Goal: Information Seeking & Learning: Find specific page/section

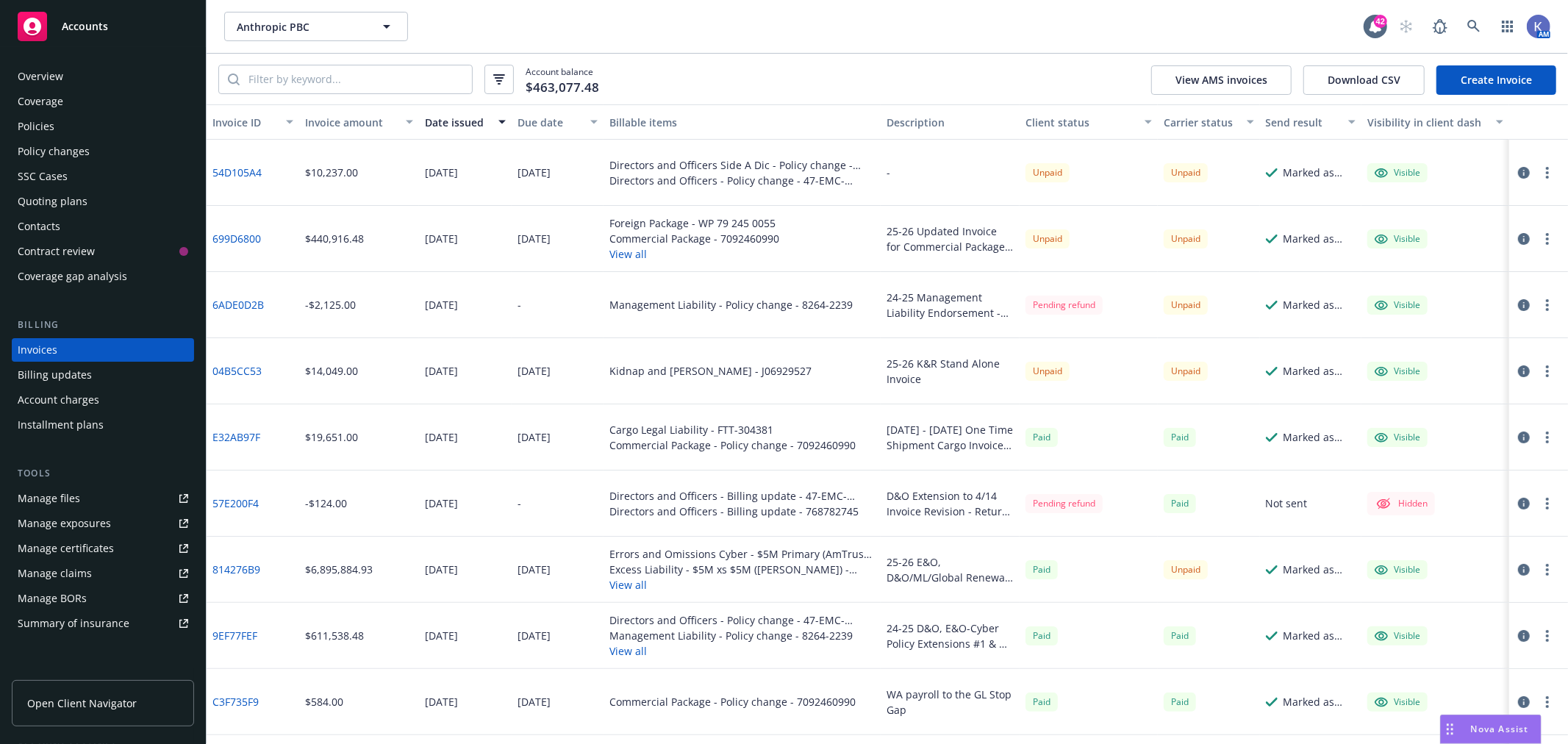
click at [48, 117] on div "Policies" at bounding box center [36, 127] width 36 height 24
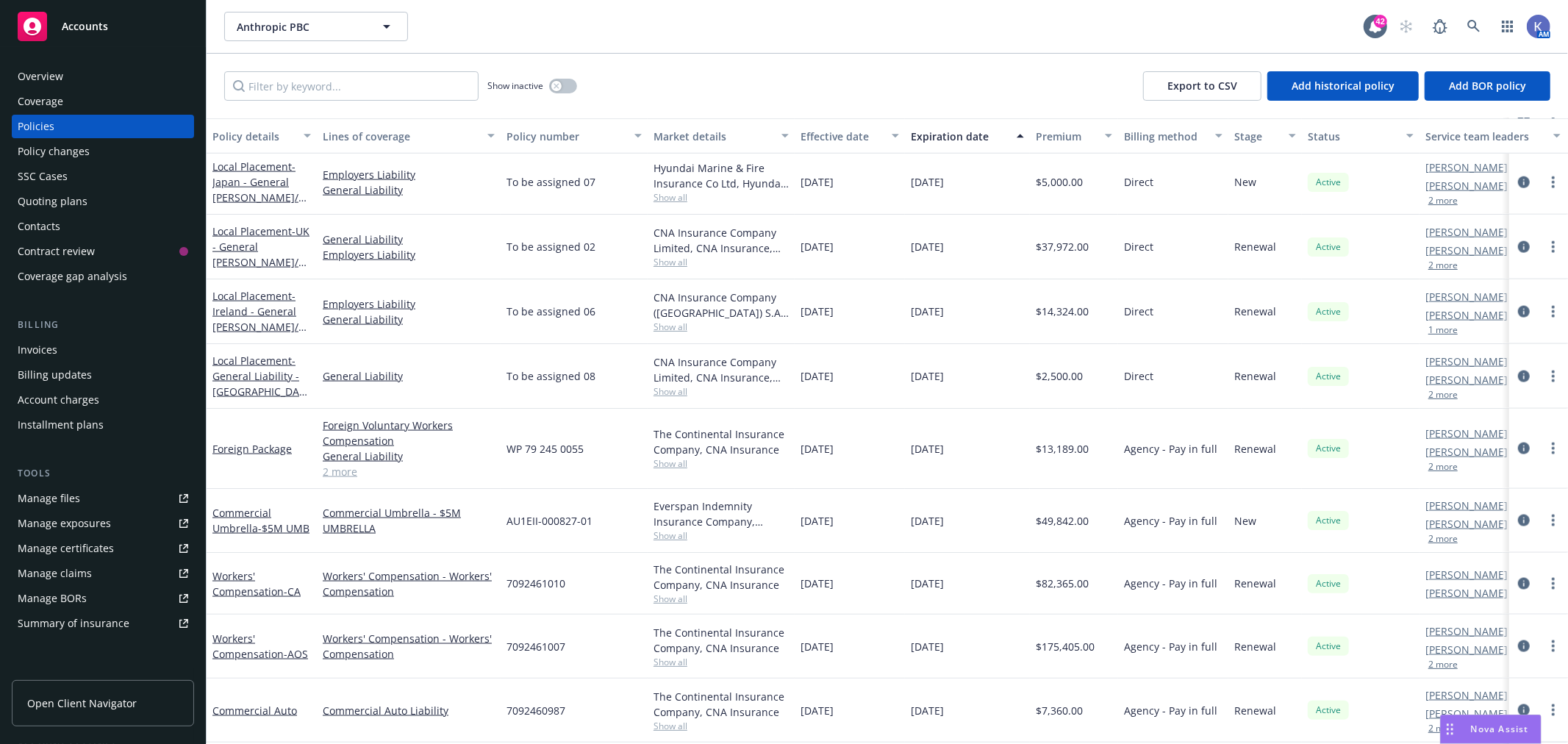
scroll to position [1788, 0]
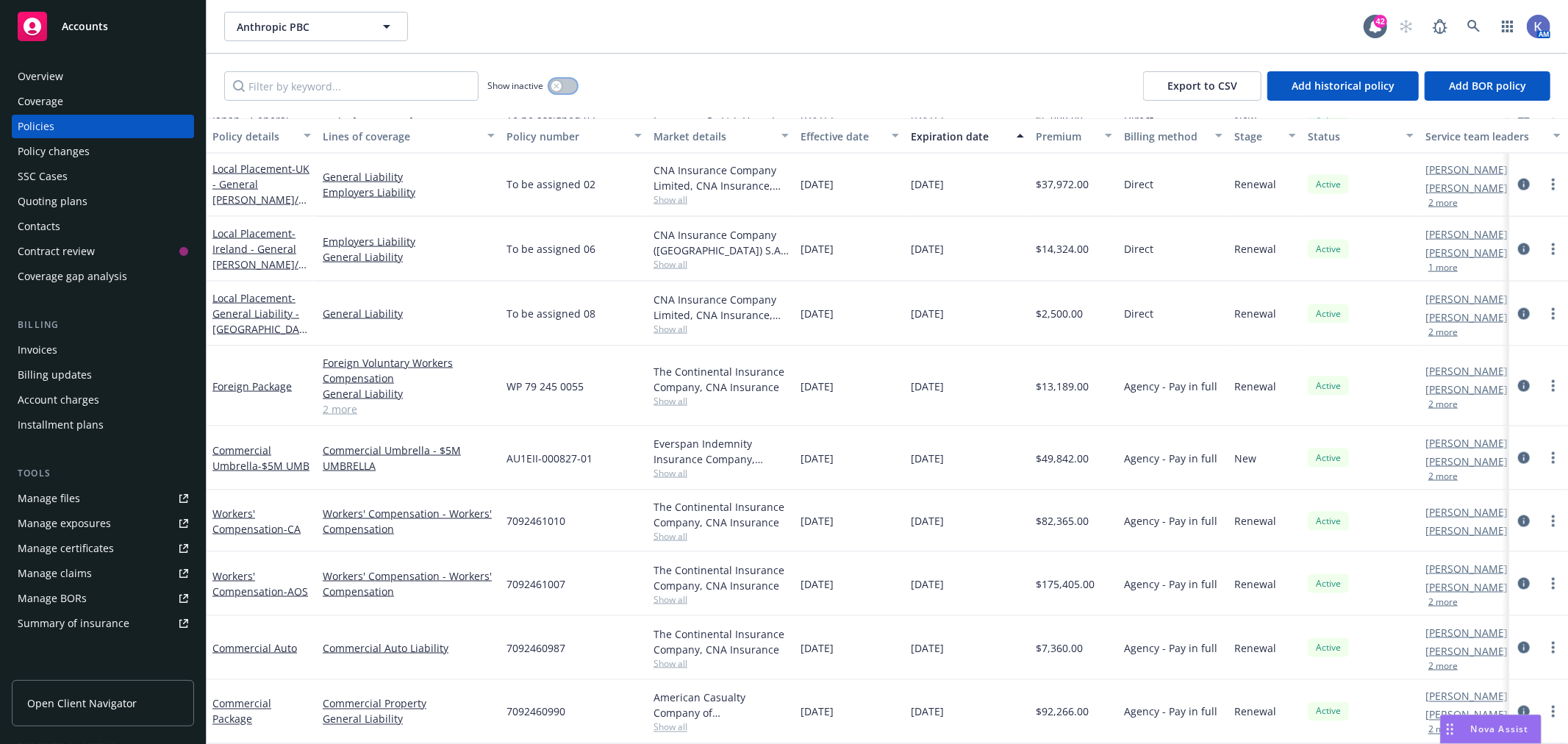
click at [569, 86] on button "button" at bounding box center [562, 86] width 28 height 15
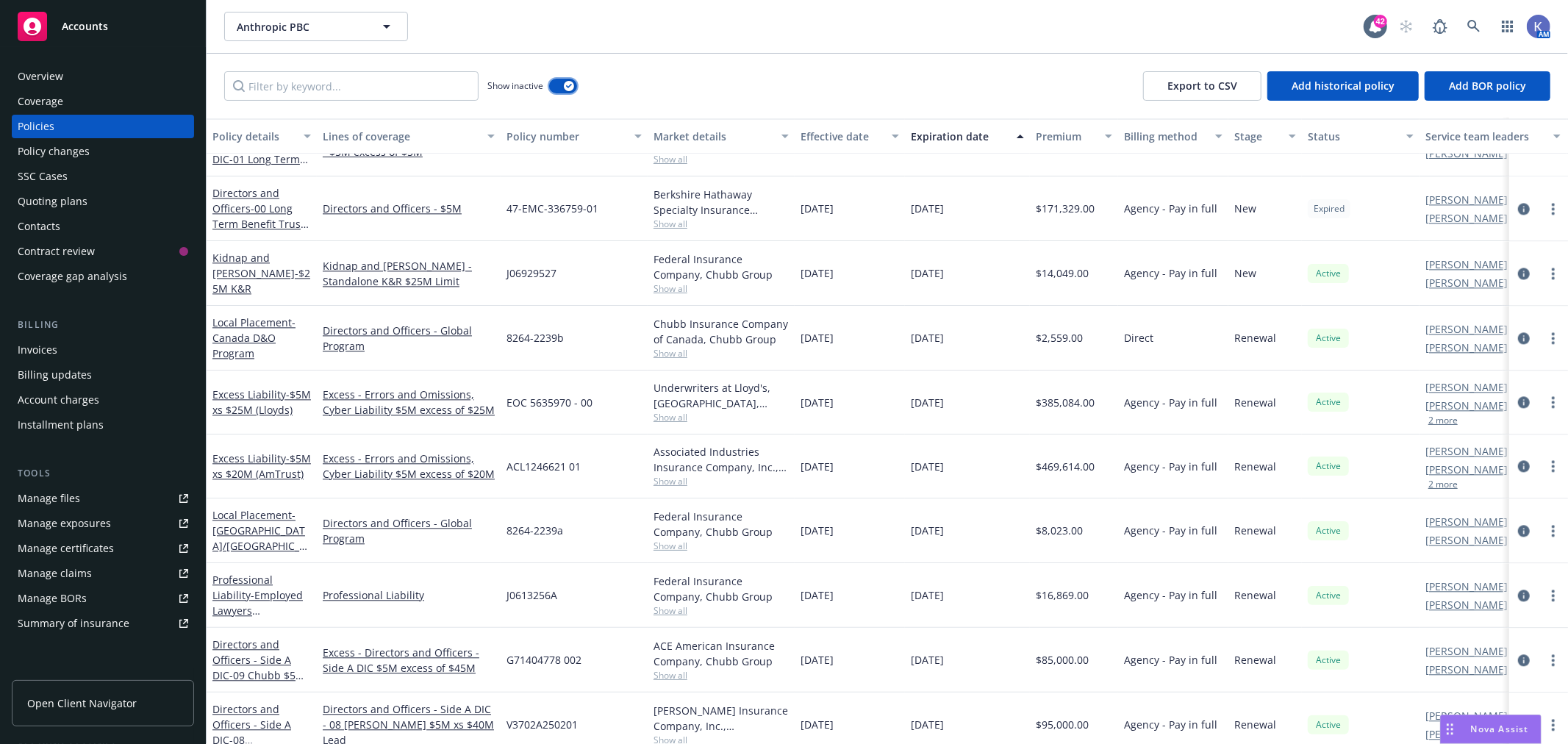
scroll to position [2847, 0]
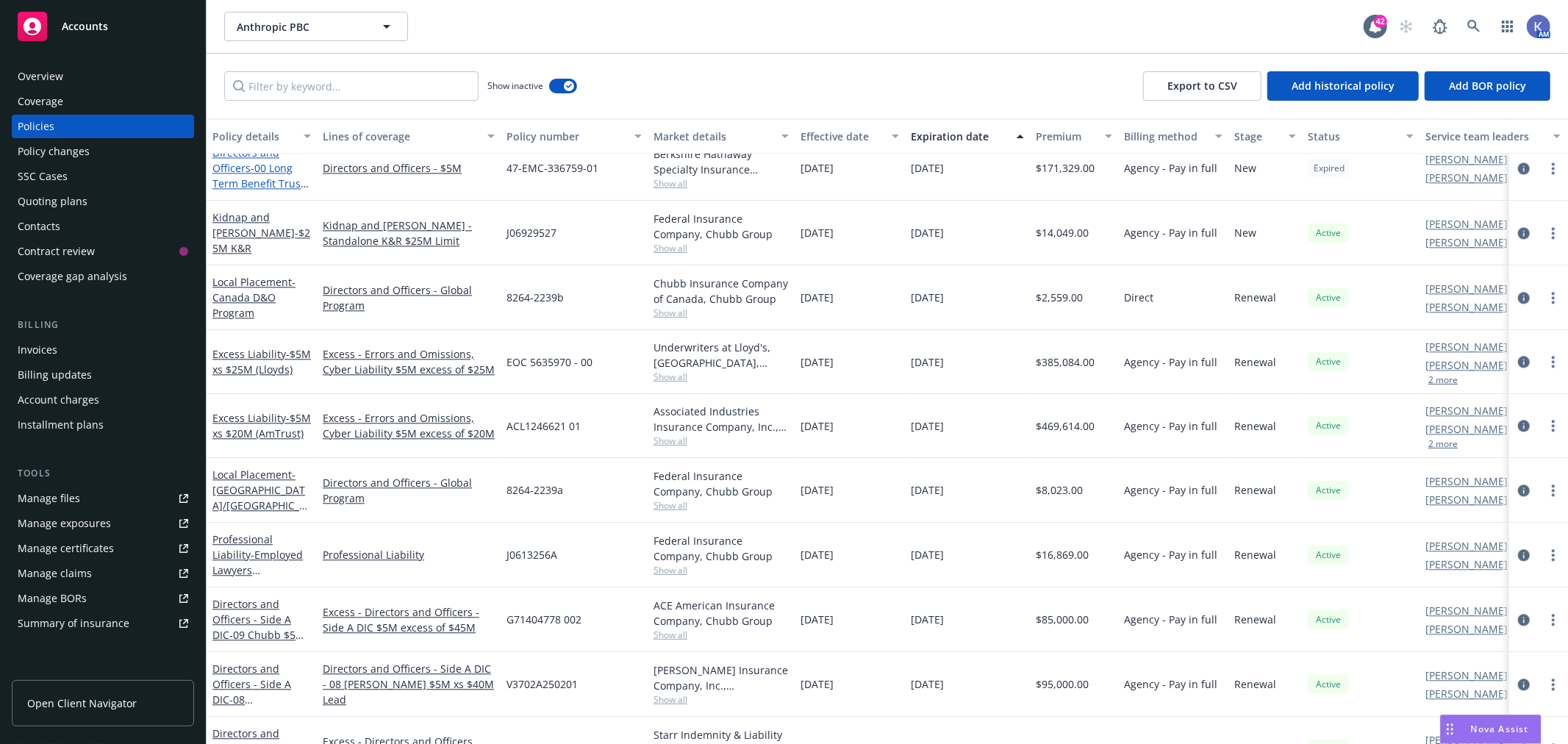
click at [265, 175] on span "- 00 Long Term Benefit Trust $5M D&O" at bounding box center [260, 183] width 96 height 45
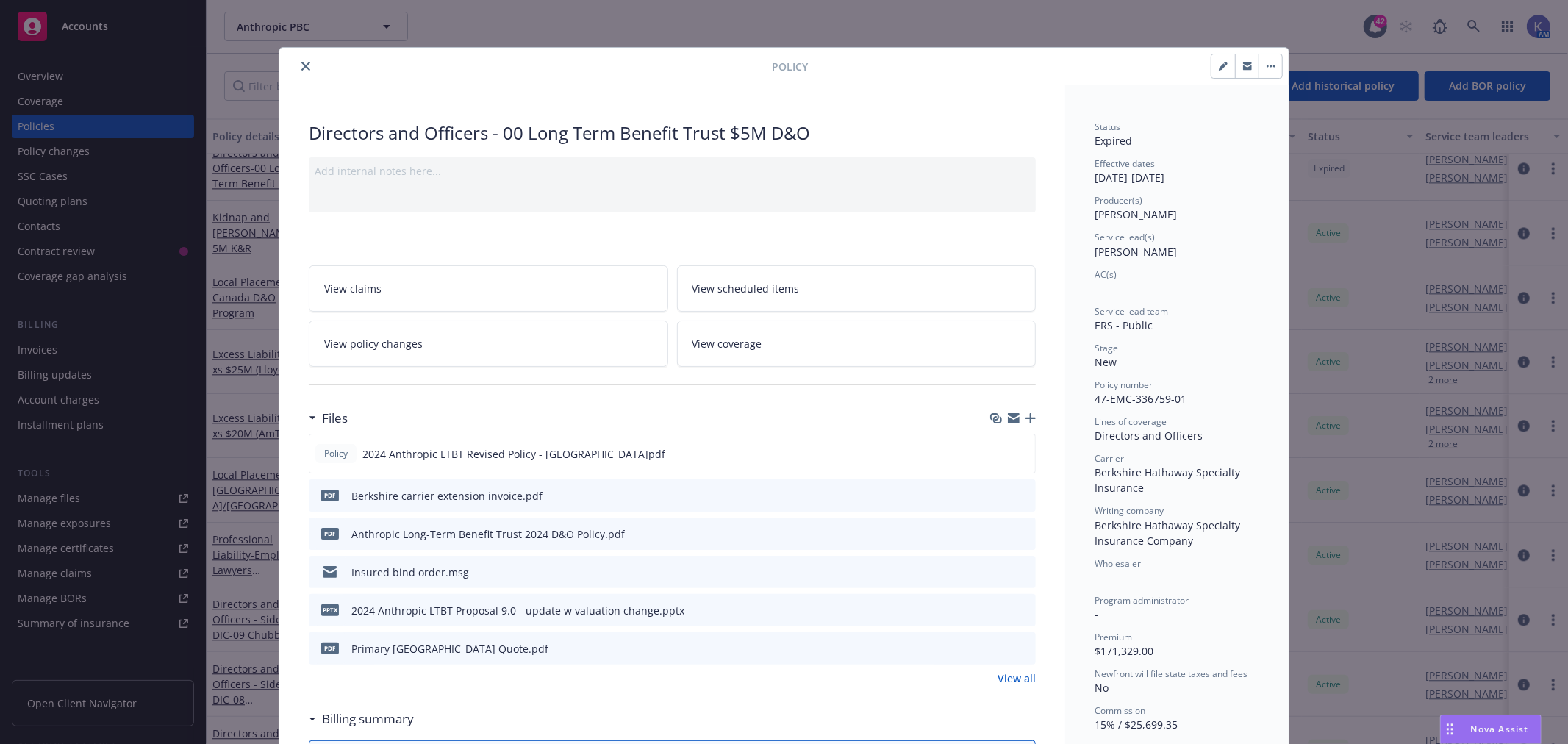
click at [1017, 648] on icon "preview file" at bounding box center [1022, 647] width 13 height 10
click at [301, 64] on icon "close" at bounding box center [305, 66] width 9 height 9
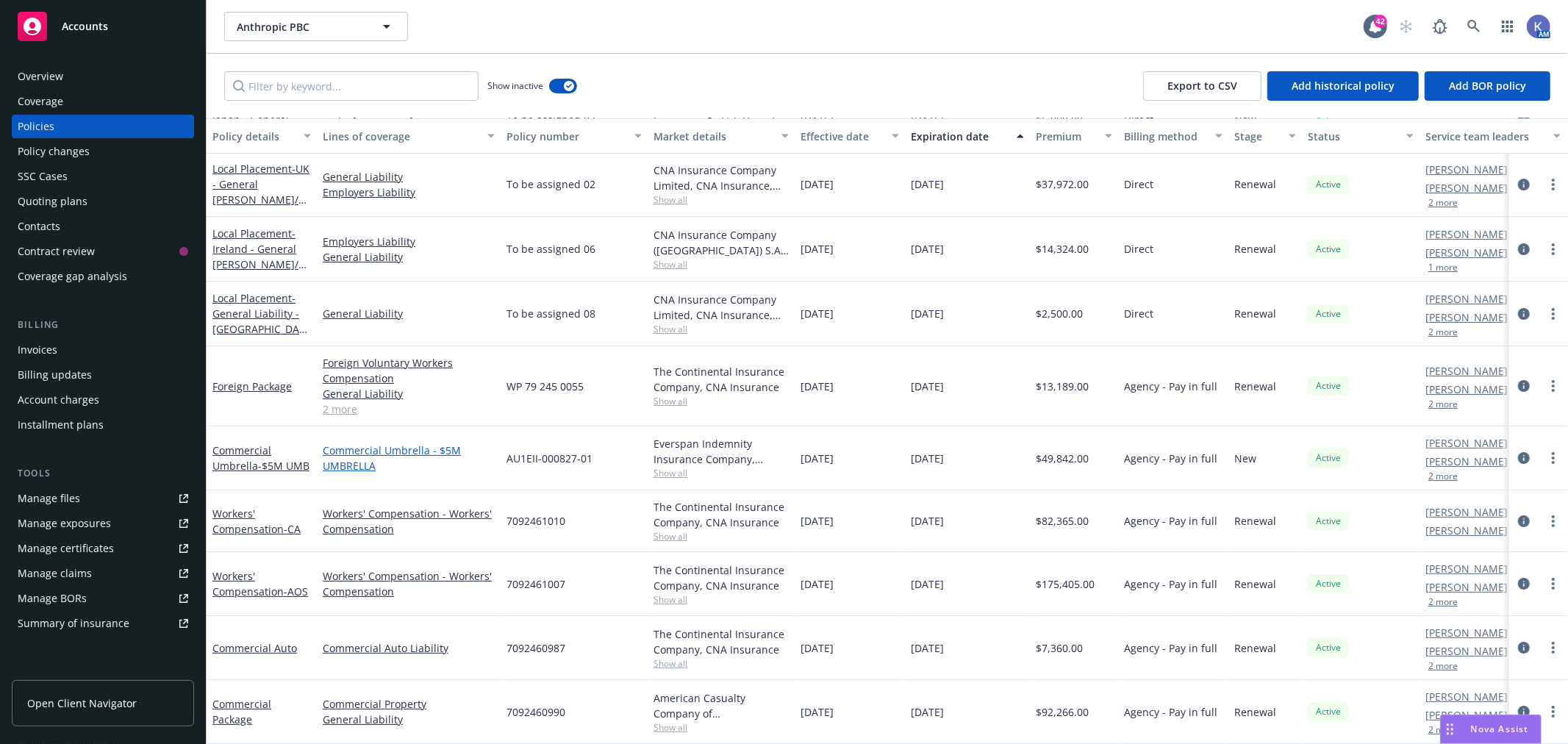
scroll to position [4669, 0]
click at [361, 86] on input "Filter by keyword..." at bounding box center [351, 86] width 255 height 29
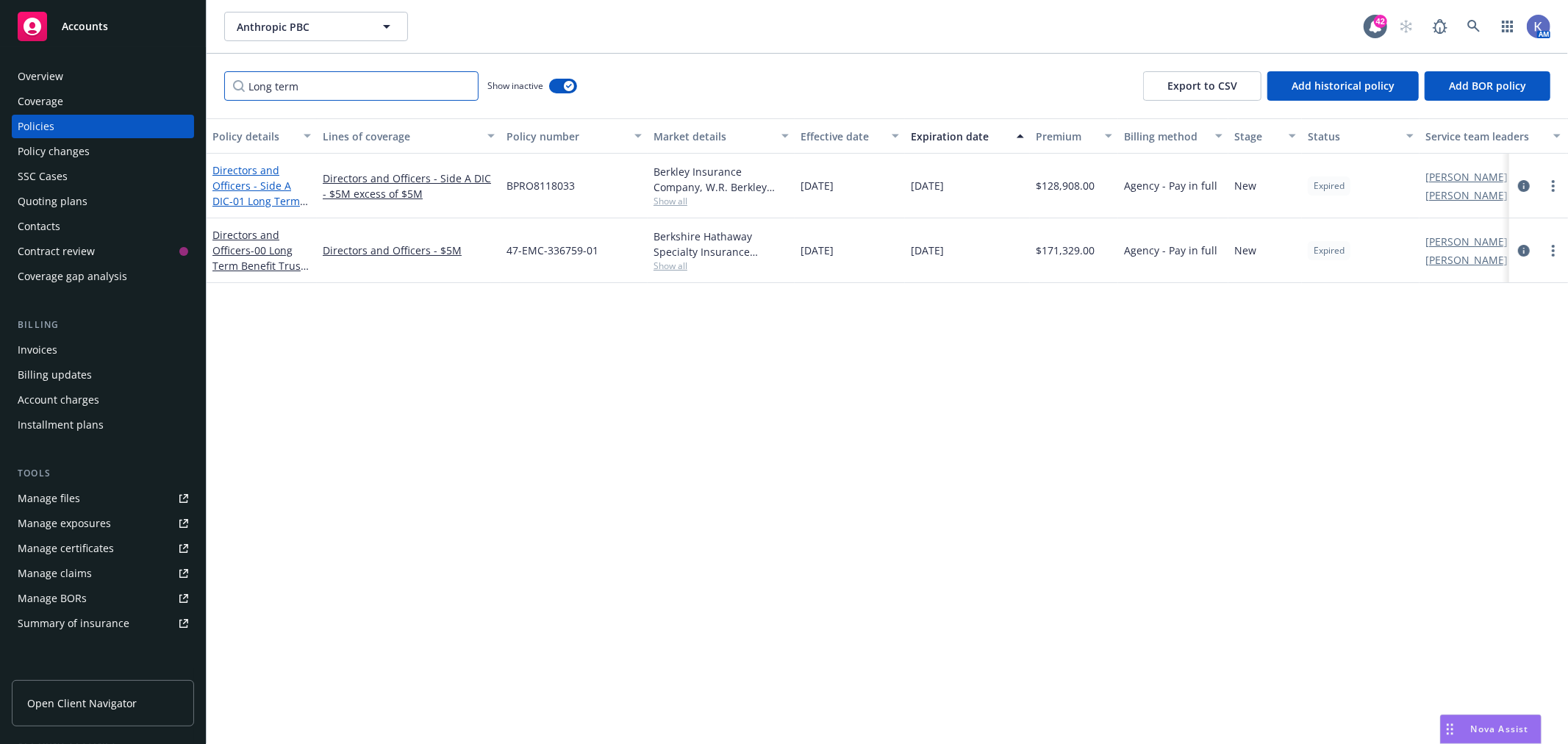
type input "Long term"
click at [253, 182] on link "Directors and Officers - Side A DIC - 01 Long Term Benefit Trust $5M xs $5M Sid…" at bounding box center [256, 201] width 87 height 75
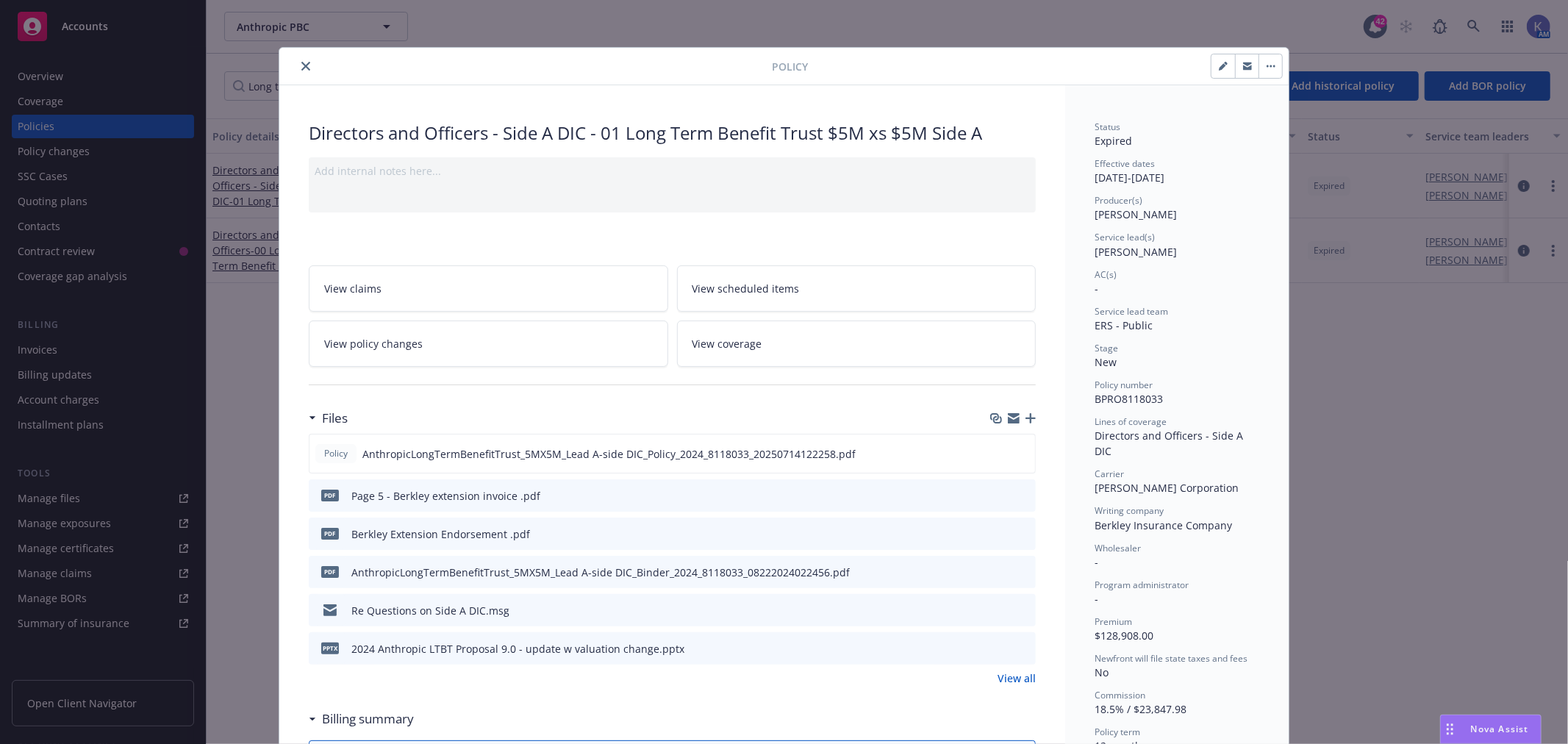
click at [305, 69] on button "close" at bounding box center [305, 66] width 17 height 17
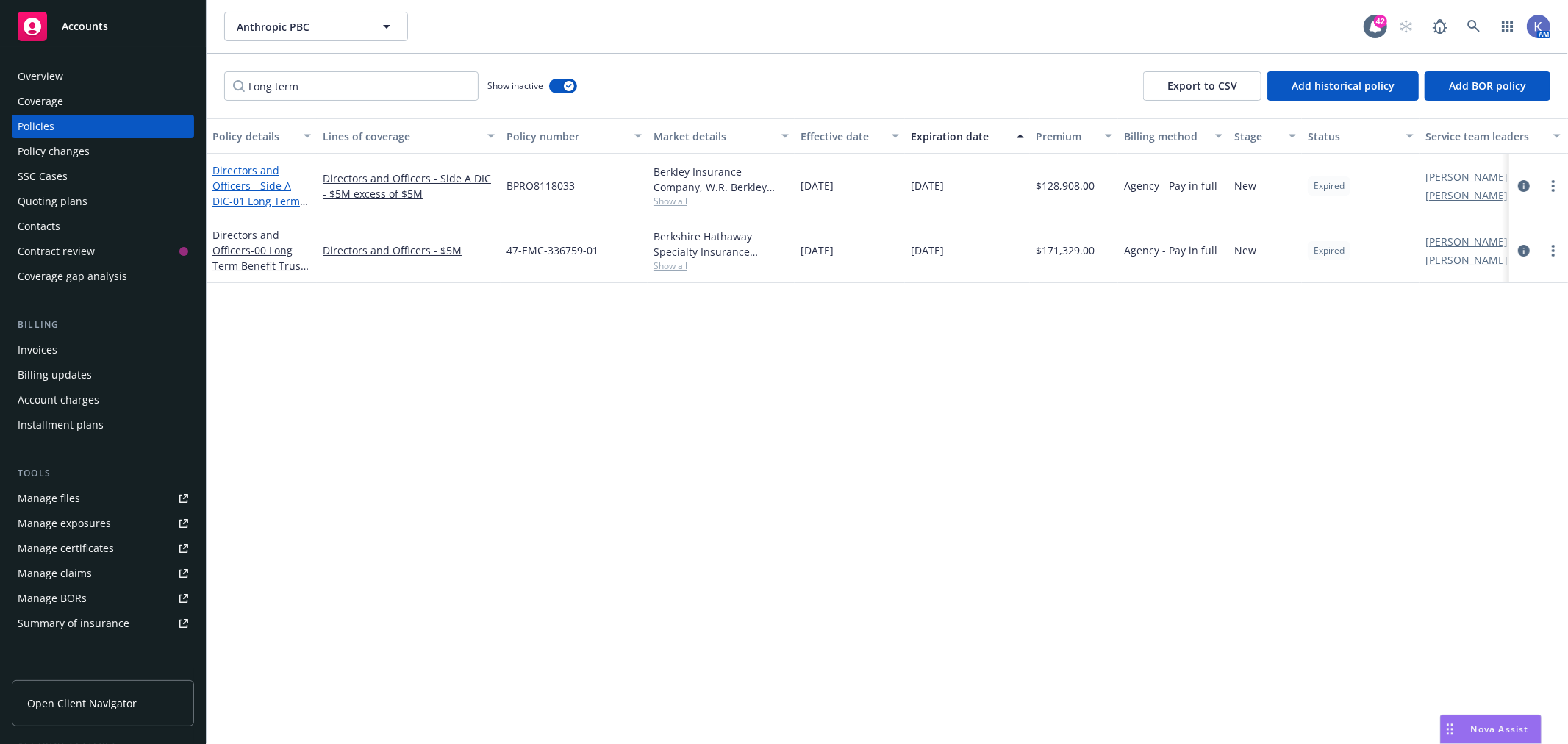
click at [291, 179] on link "Directors and Officers - Side A DIC - 01 Long Term Benefit Trust $5M xs $5M Sid…" at bounding box center [256, 201] width 87 height 75
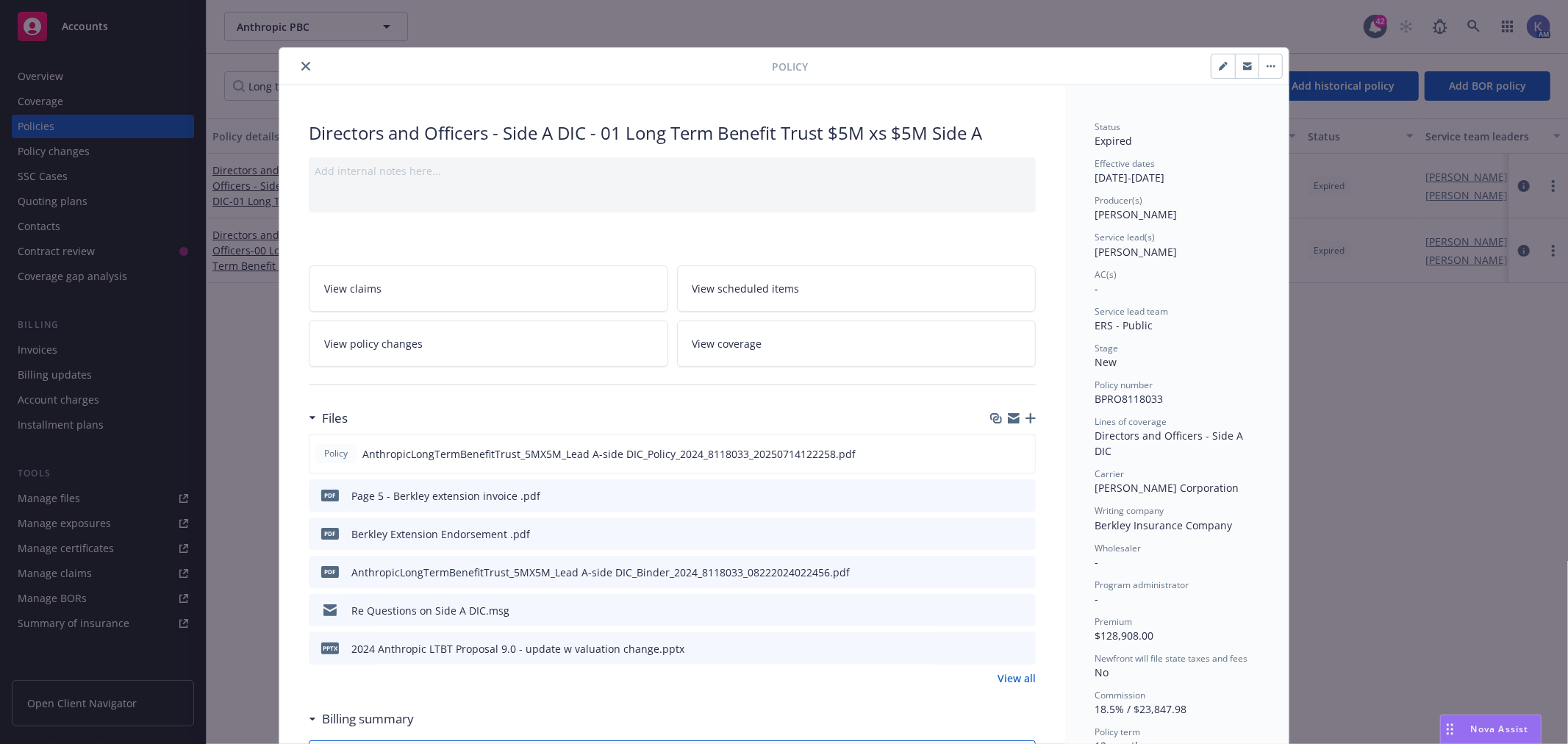
scroll to position [44, 0]
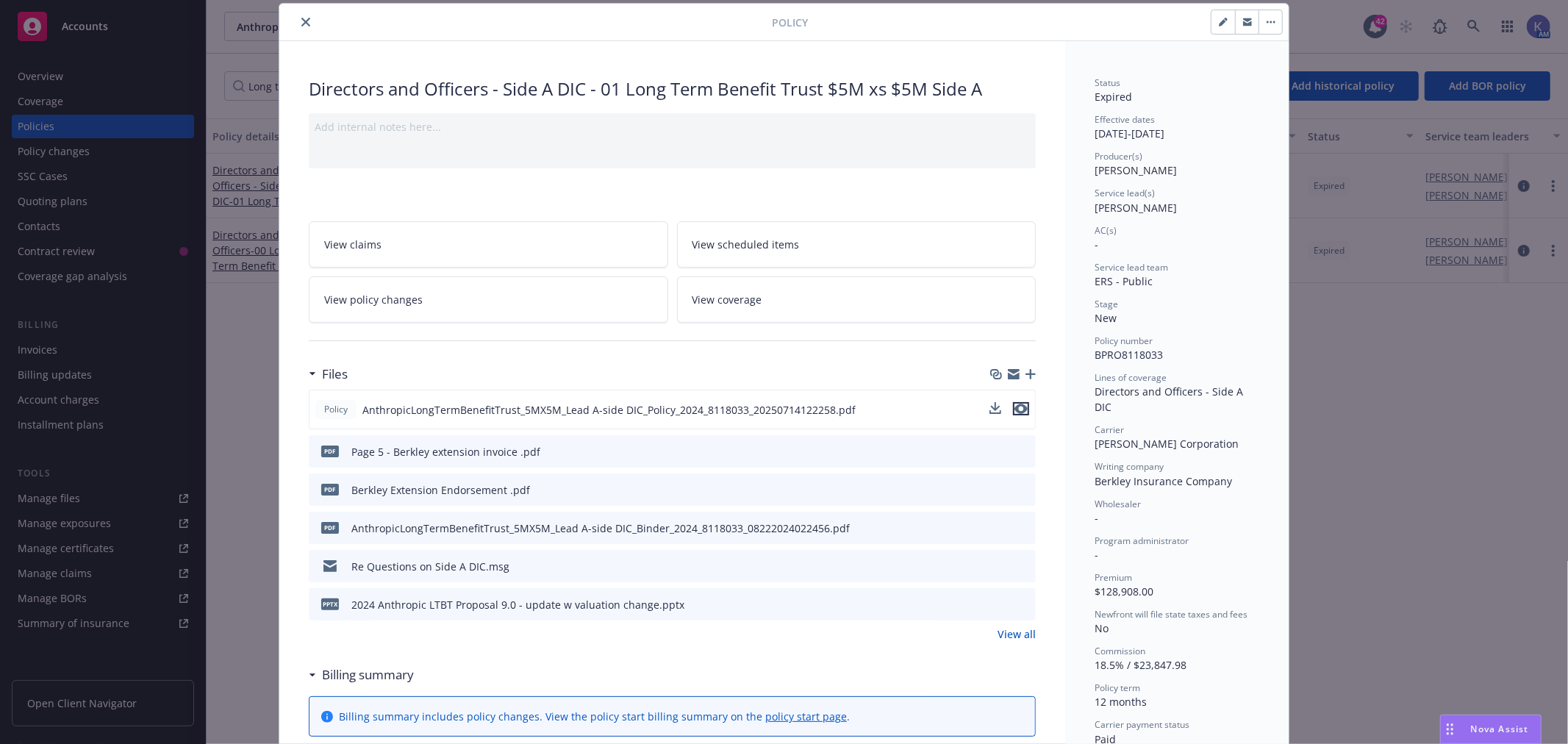
click at [1015, 408] on icon "preview file" at bounding box center [1021, 408] width 13 height 10
